Goal: Find specific page/section: Find specific page/section

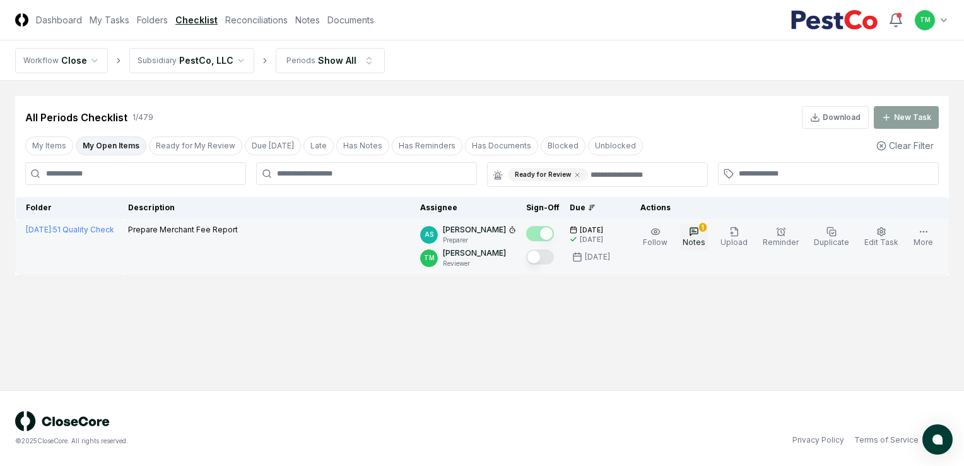
click at [698, 234] on icon "button" at bounding box center [694, 232] width 10 height 10
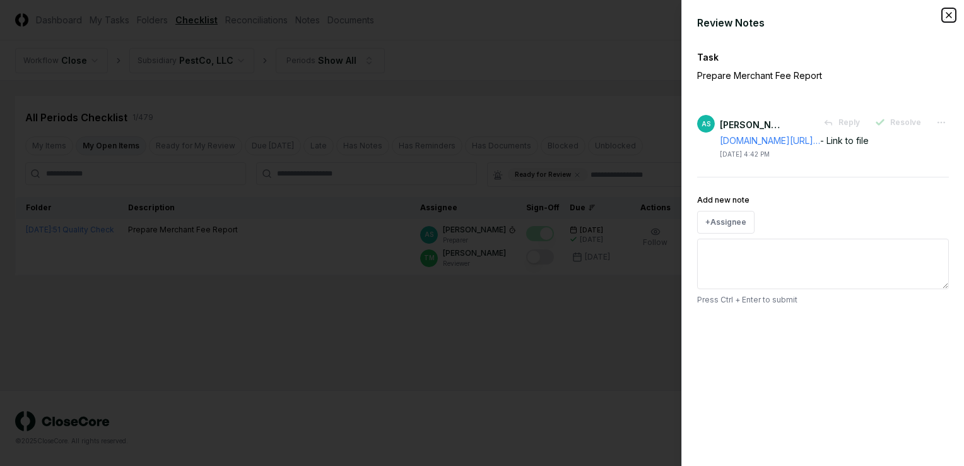
click at [949, 16] on icon "button" at bounding box center [949, 15] width 10 height 10
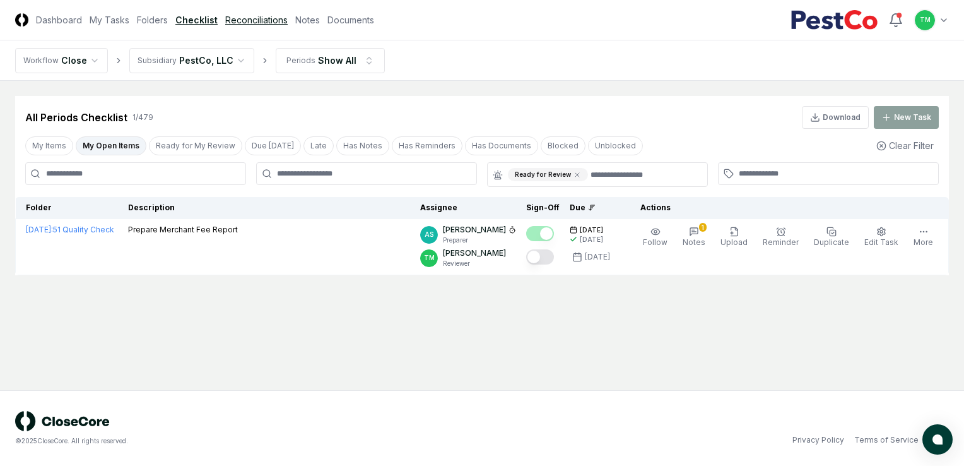
click at [263, 20] on link "Reconciliations" at bounding box center [256, 19] width 62 height 13
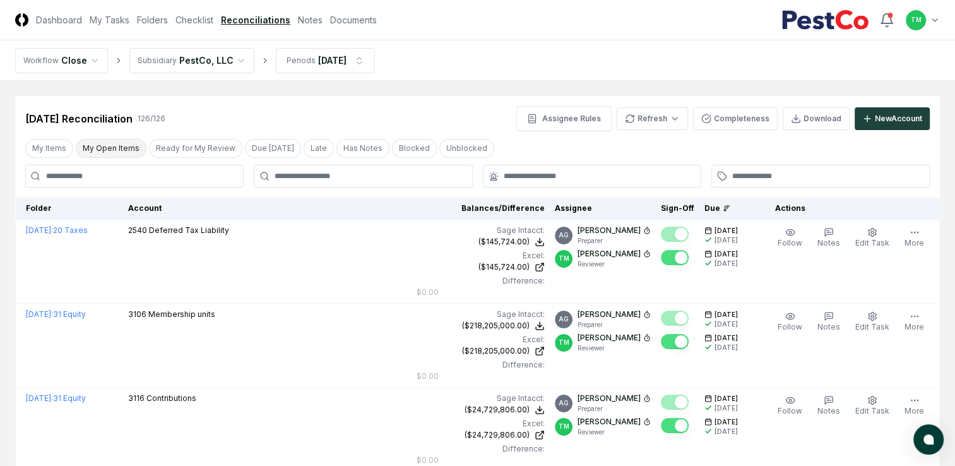
click at [116, 149] on button "My Open Items" at bounding box center [111, 148] width 71 height 19
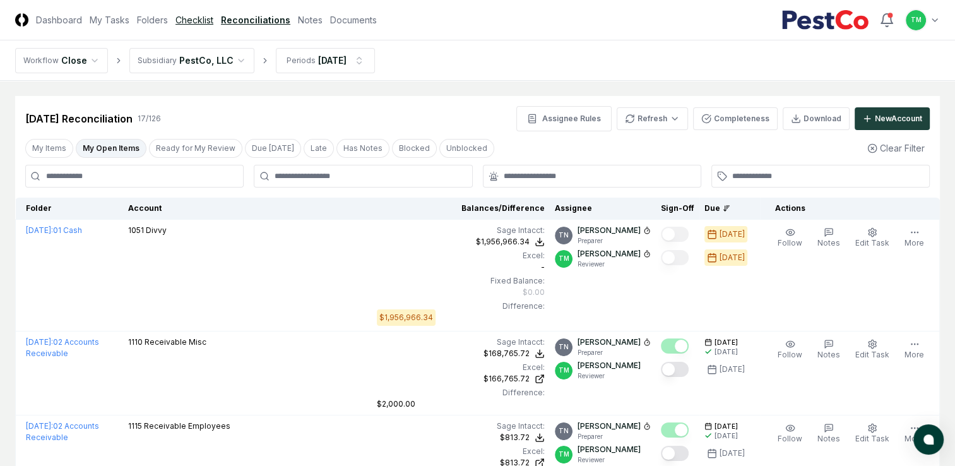
click at [192, 23] on link "Checklist" at bounding box center [194, 19] width 38 height 13
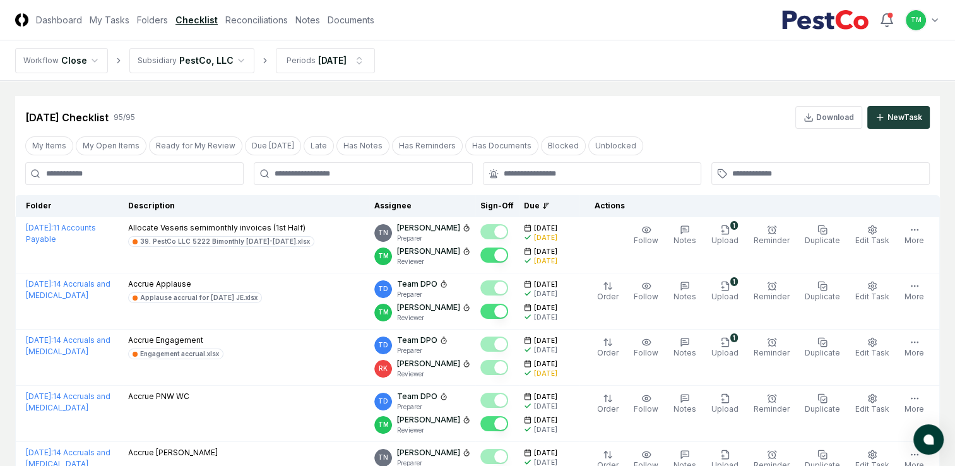
click at [131, 175] on input at bounding box center [134, 173] width 218 height 23
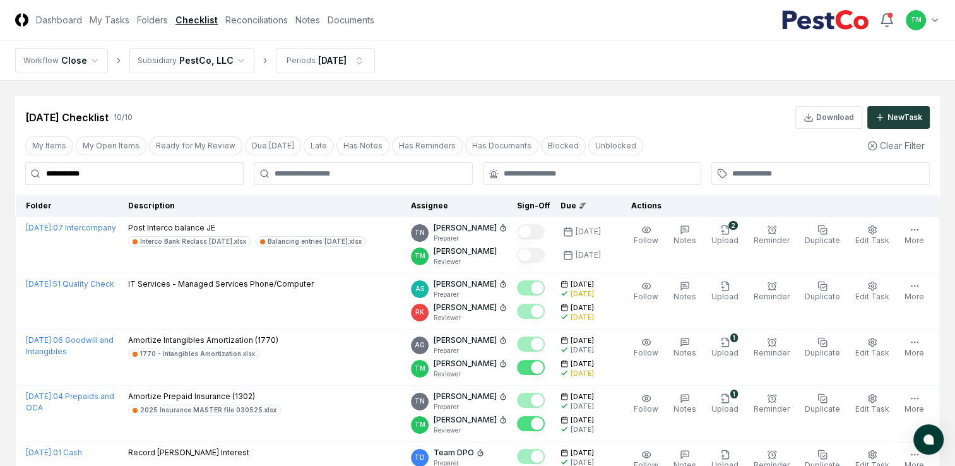
type input "**********"
